Goal: Find specific page/section: Find specific page/section

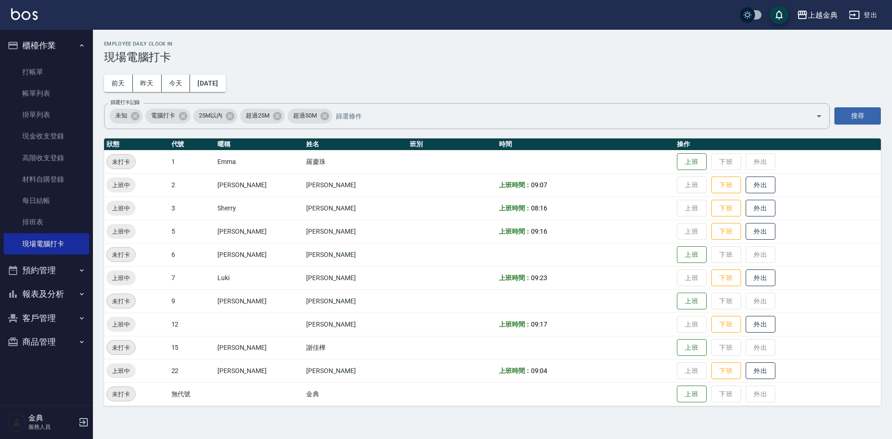
click at [45, 283] on button "報表及分析" at bounding box center [46, 294] width 85 height 24
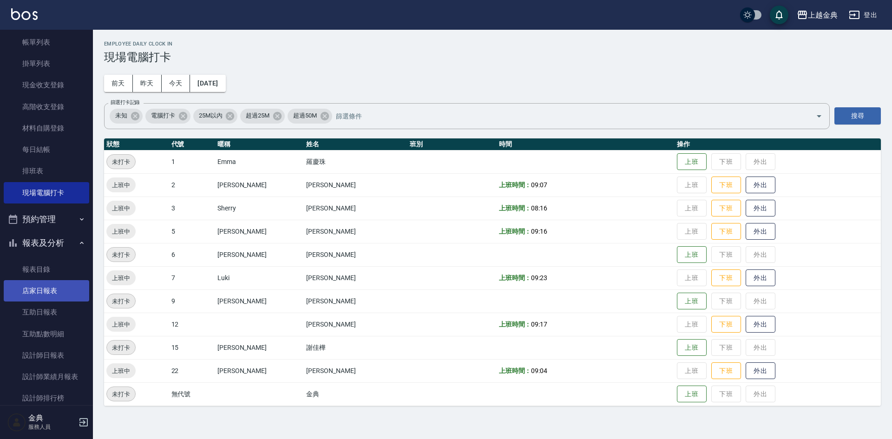
scroll to position [161, 0]
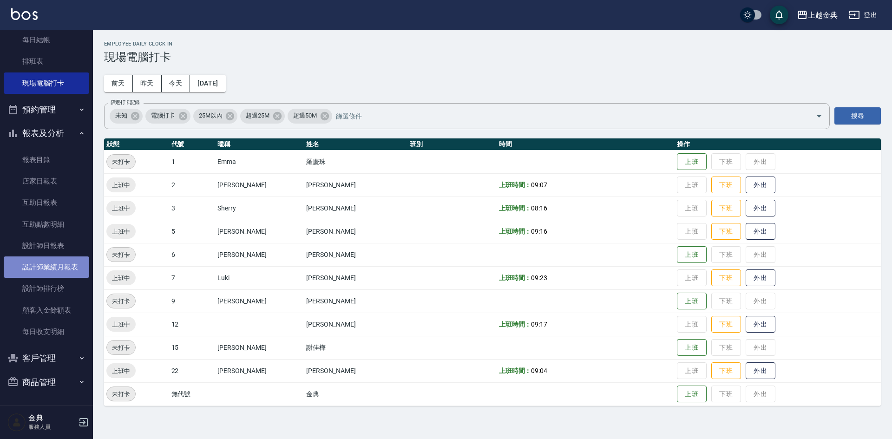
click at [59, 261] on link "設計師業績月報表" at bounding box center [46, 266] width 85 height 21
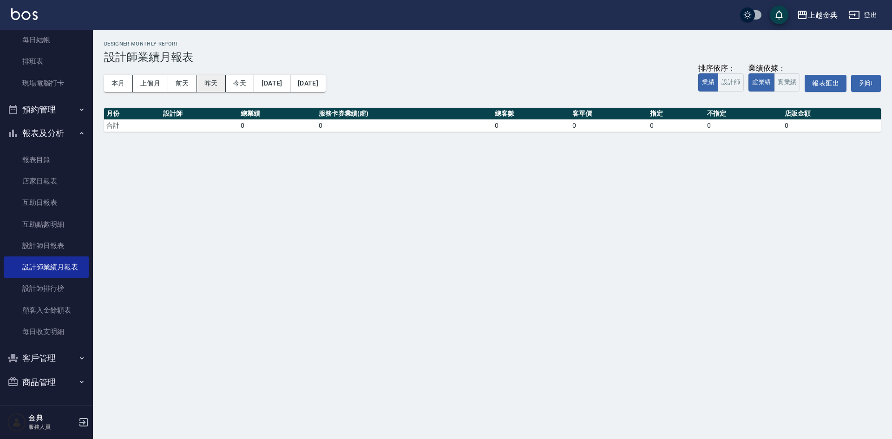
click at [199, 78] on button "昨天" at bounding box center [211, 83] width 29 height 17
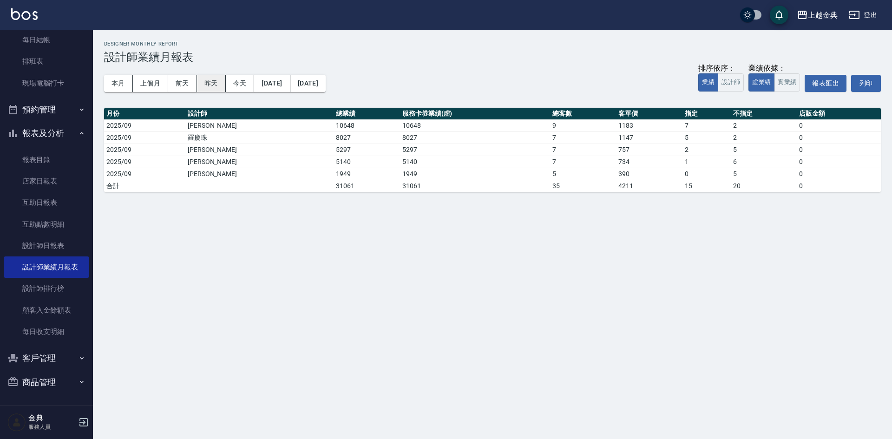
click at [209, 80] on button "昨天" at bounding box center [211, 83] width 29 height 17
click at [219, 79] on button "昨天" at bounding box center [211, 83] width 29 height 17
click at [116, 82] on button "本月" at bounding box center [118, 83] width 29 height 17
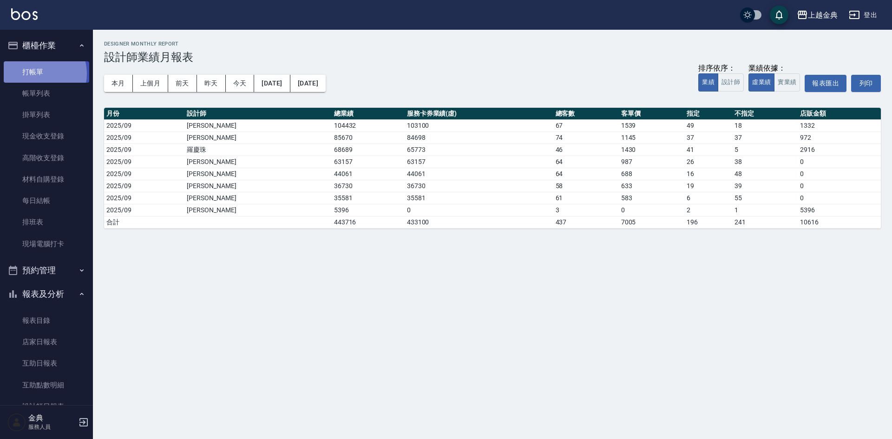
click at [41, 73] on link "打帳單" at bounding box center [46, 71] width 85 height 21
